Goal: Navigation & Orientation: Find specific page/section

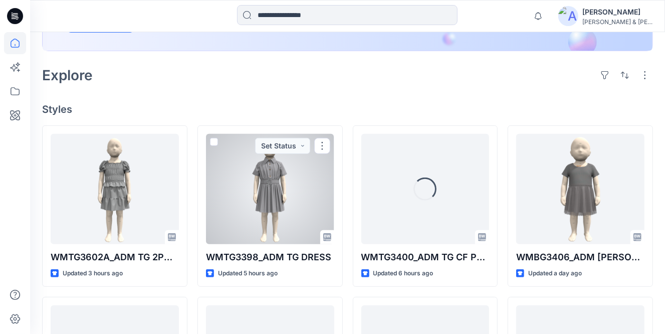
scroll to position [208, 0]
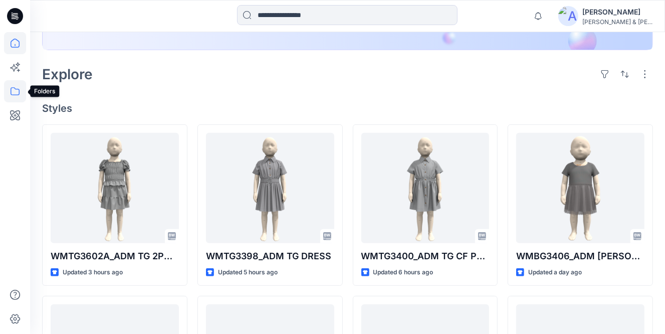
click at [17, 91] on icon at bounding box center [15, 91] width 22 height 22
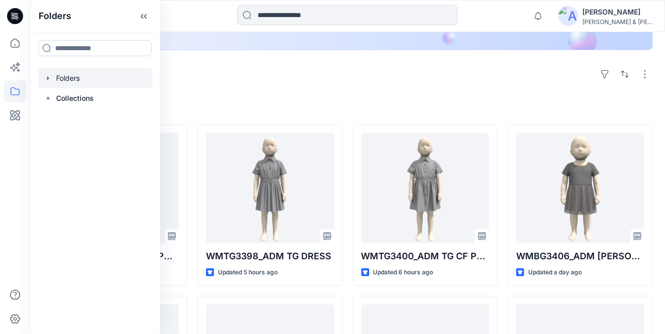
click at [69, 72] on div at bounding box center [95, 78] width 114 height 20
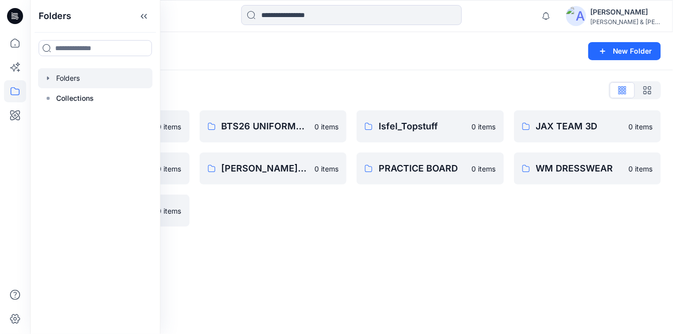
click at [245, 229] on div "Folders List BABY & TODDLER FAST FASHION BLOCKS 0 items [PERSON_NAME] UNIFORMS-…" at bounding box center [351, 154] width 643 height 168
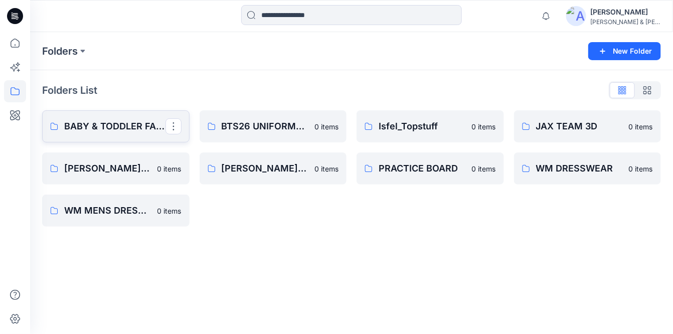
click at [149, 132] on p "BABY & TODDLER FAST FASHION BLOCKS" at bounding box center [114, 126] width 101 height 14
click at [388, 127] on p "Isfel_Topstuff" at bounding box center [429, 126] width 101 height 14
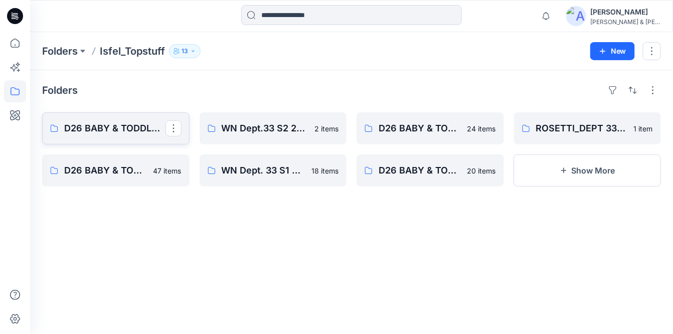
click at [148, 125] on p "D26 BABY & TODDLER_ S3_FALL 26" at bounding box center [114, 128] width 101 height 14
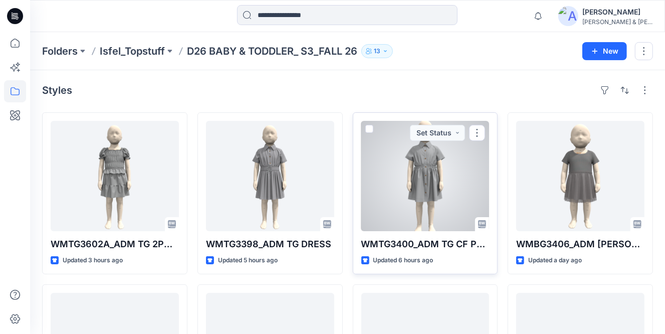
click at [362, 198] on div at bounding box center [426, 176] width 128 height 110
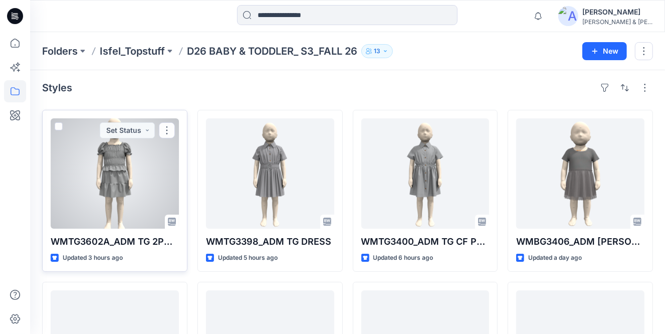
scroll to position [2, 0]
click at [85, 182] on div at bounding box center [115, 174] width 128 height 110
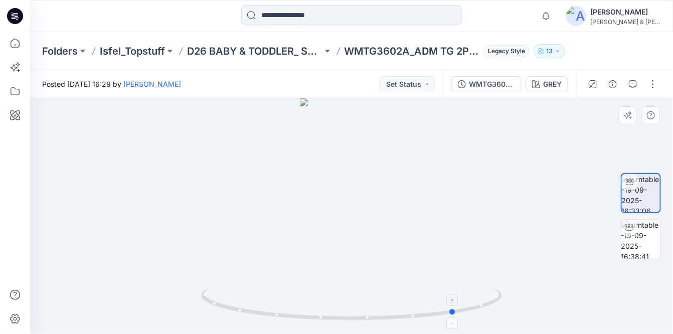
drag, startPoint x: 351, startPoint y: 319, endPoint x: 454, endPoint y: 319, distance: 102.8
click at [454, 319] on icon at bounding box center [352, 304] width 303 height 38
drag, startPoint x: 347, startPoint y: 321, endPoint x: 405, endPoint y: 324, distance: 57.7
click at [405, 324] on div at bounding box center [351, 216] width 643 height 236
click at [636, 228] on div at bounding box center [629, 228] width 16 height 16
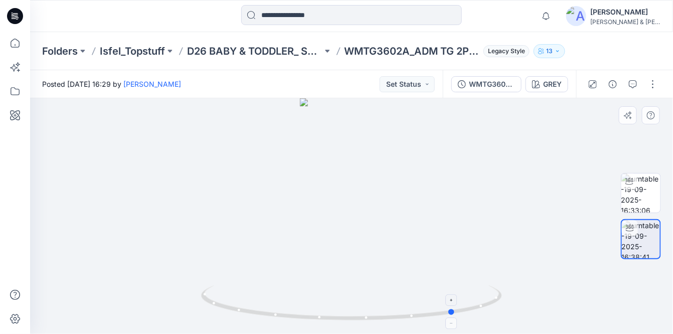
drag, startPoint x: 350, startPoint y: 317, endPoint x: 454, endPoint y: 313, distance: 103.9
click at [454, 313] on circle at bounding box center [452, 312] width 6 height 6
drag, startPoint x: 367, startPoint y: 319, endPoint x: 429, endPoint y: 309, distance: 62.5
click at [429, 309] on icon at bounding box center [352, 304] width 303 height 38
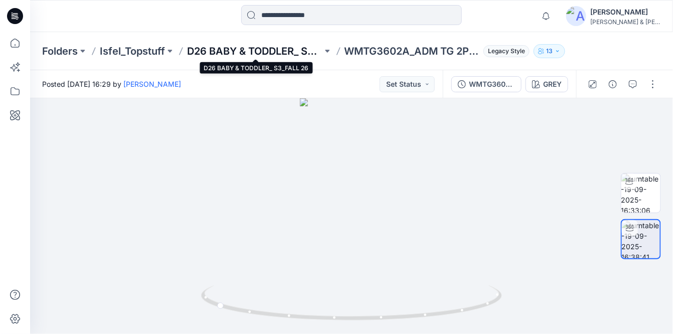
click at [240, 45] on p "D26 BABY & TODDLER_ S3_FALL 26" at bounding box center [254, 51] width 135 height 14
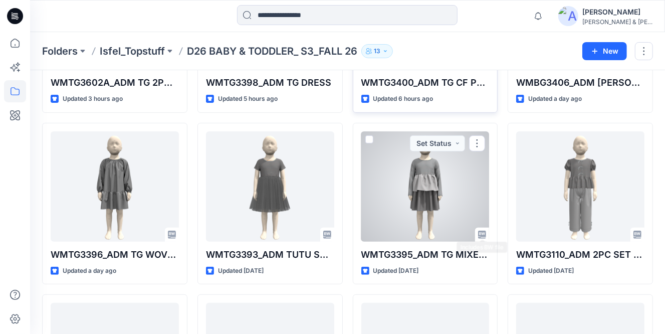
scroll to position [162, 0]
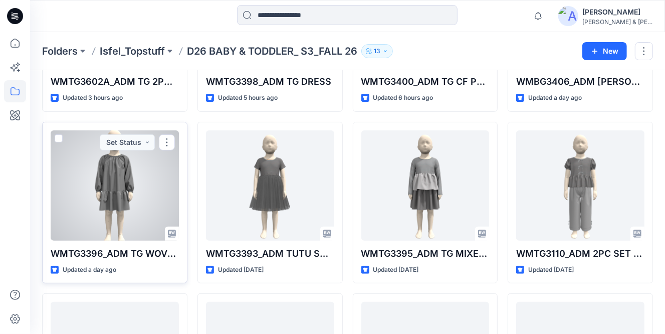
click at [142, 203] on div at bounding box center [115, 185] width 128 height 110
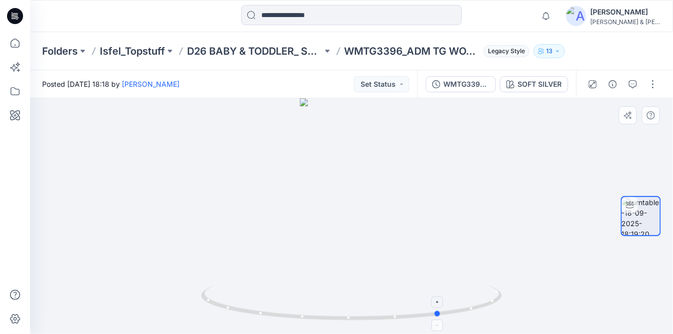
drag, startPoint x: 352, startPoint y: 318, endPoint x: 447, endPoint y: 310, distance: 94.6
click at [447, 310] on icon at bounding box center [352, 304] width 303 height 38
drag, startPoint x: 354, startPoint y: 319, endPoint x: 442, endPoint y: 308, distance: 88.0
click at [442, 308] on icon at bounding box center [352, 304] width 303 height 38
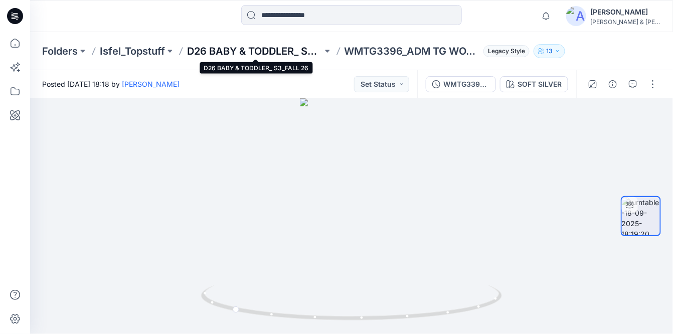
click at [289, 48] on p "D26 BABY & TODDLER_ S3_FALL 26" at bounding box center [254, 51] width 135 height 14
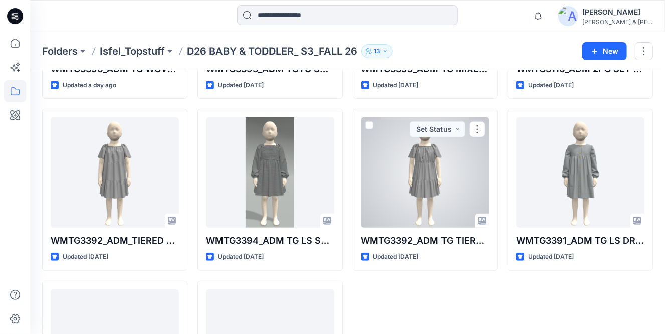
scroll to position [347, 0]
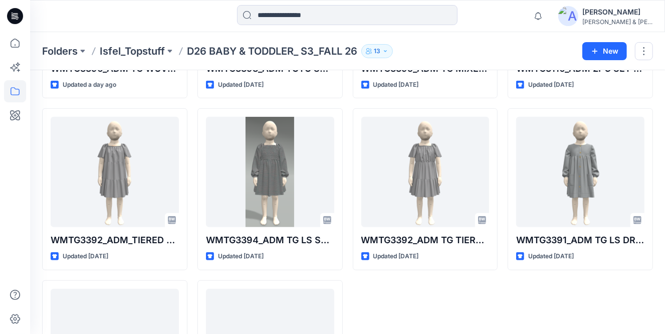
click at [530, 296] on div "WMBG3406_ADM [PERSON_NAME] DRESS Updated a day ago WMTG3110_ADM 2PC SET PANT Up…" at bounding box center [580, 103] width 145 height 677
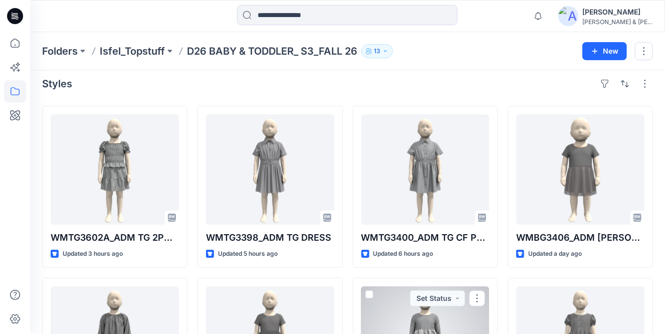
scroll to position [0, 0]
